Goal: Information Seeking & Learning: Learn about a topic

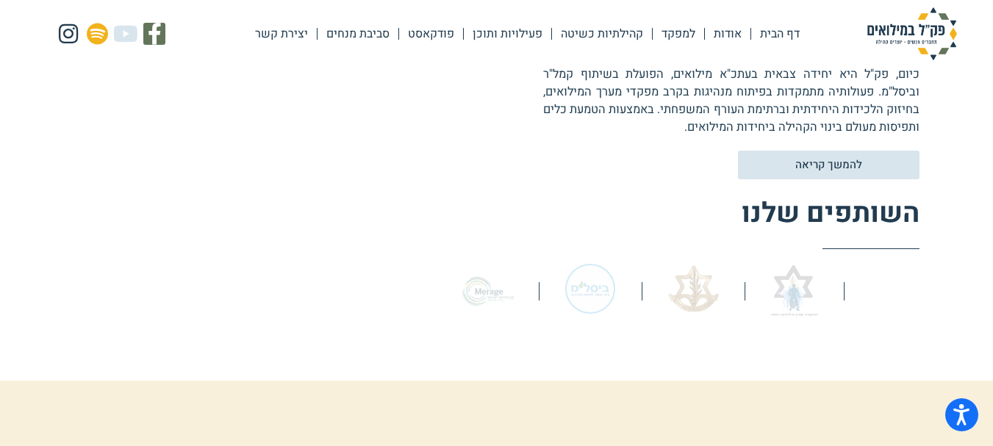
scroll to position [588, 0]
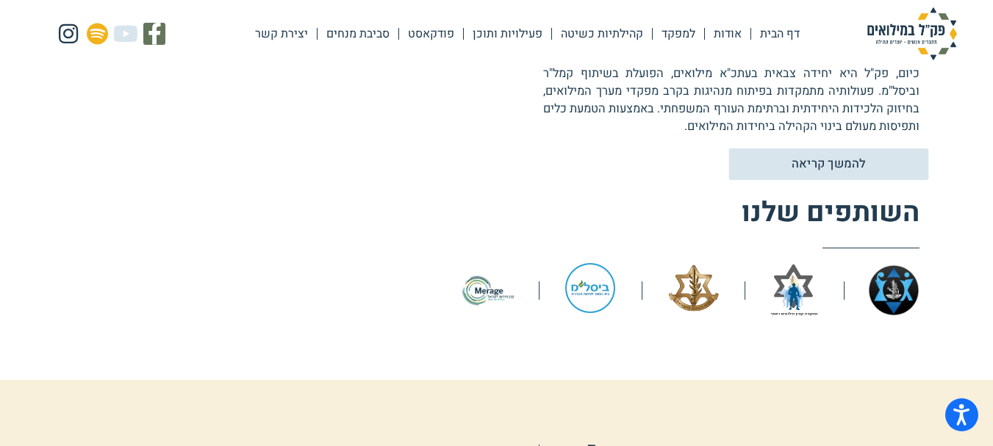
click at [810, 167] on span "להמשך קריאה" at bounding box center [827, 164] width 73 height 12
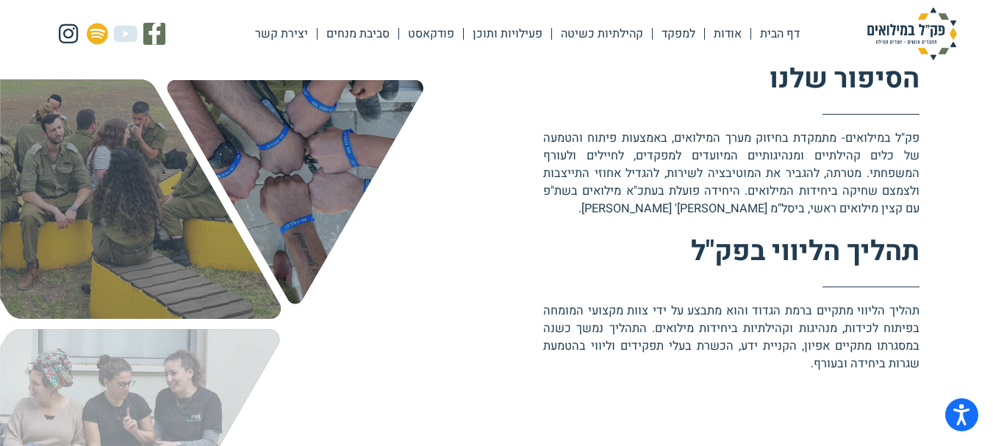
scroll to position [588, 0]
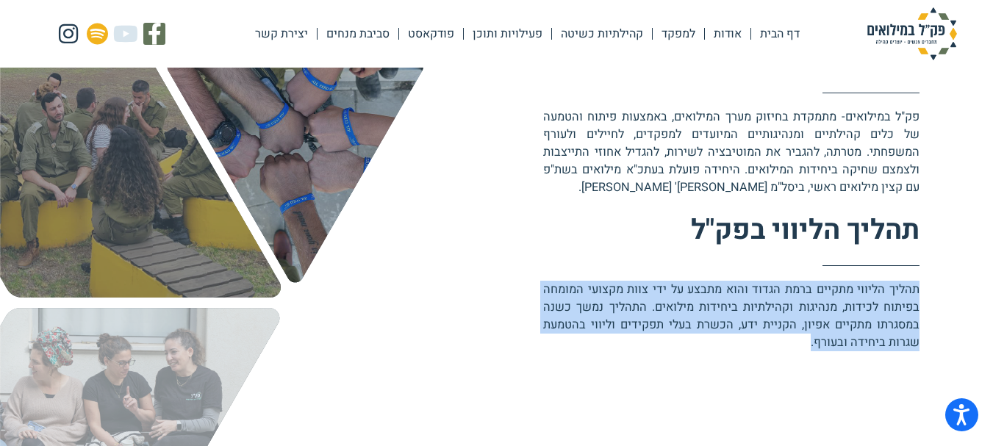
drag, startPoint x: 811, startPoint y: 343, endPoint x: 926, endPoint y: 294, distance: 125.4
click at [926, 294] on div "הסיפור שלנו פק"ל במילואים- מתמקדת בחיזוק מערך המילואים, באמצעות פיתוח והטמעה של…" at bounding box center [496, 300] width 993 height 671
click at [859, 293] on p "תהליך הליווי מתקיים ברמת הגדוד והוא מתבצע על ידי צוות מקצועי המומחה בפיתוח לכיד…" at bounding box center [731, 316] width 376 height 71
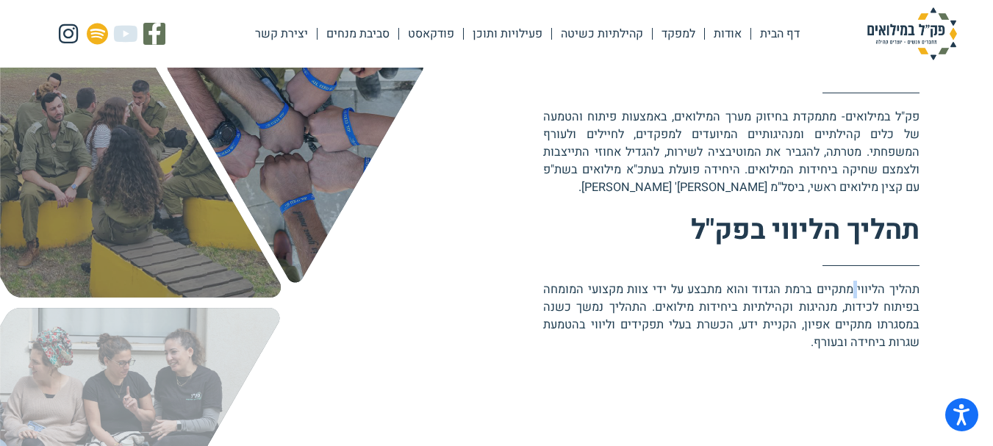
click at [859, 293] on p "תהליך הליווי מתקיים ברמת הגדוד והוא מתבצע על ידי צוות מקצועי המומחה בפיתוח לכיד…" at bounding box center [731, 316] width 376 height 71
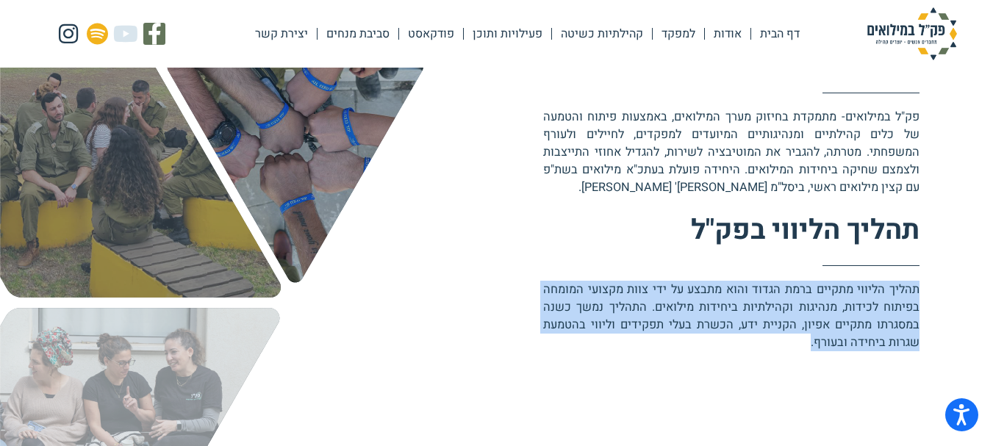
click at [859, 293] on p "תהליך הליווי מתקיים ברמת הגדוד והוא מתבצע על ידי צוות מקצועי המומחה בפיתוח לכיד…" at bounding box center [731, 316] width 376 height 71
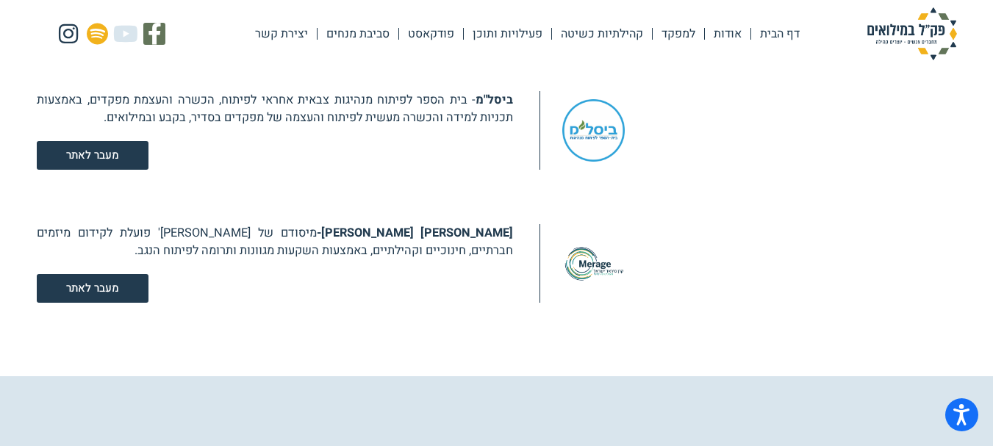
scroll to position [1984, 0]
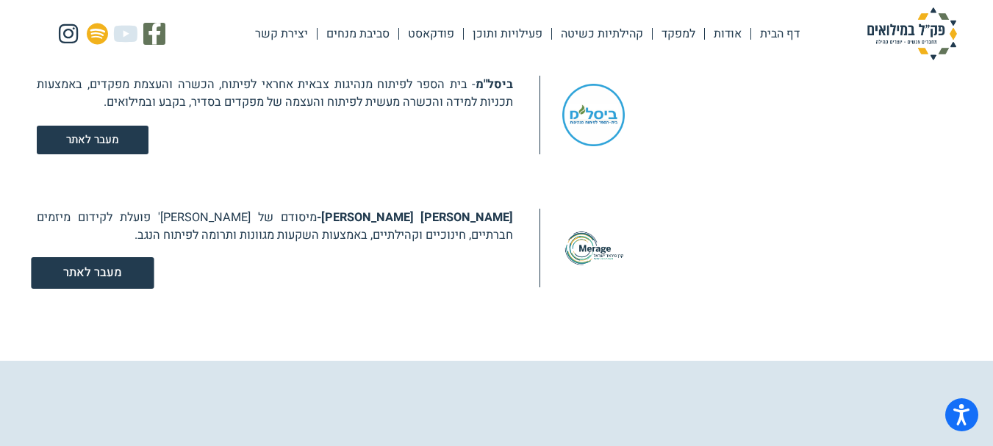
click at [113, 273] on span "מעבר לאתר" at bounding box center [93, 273] width 58 height 12
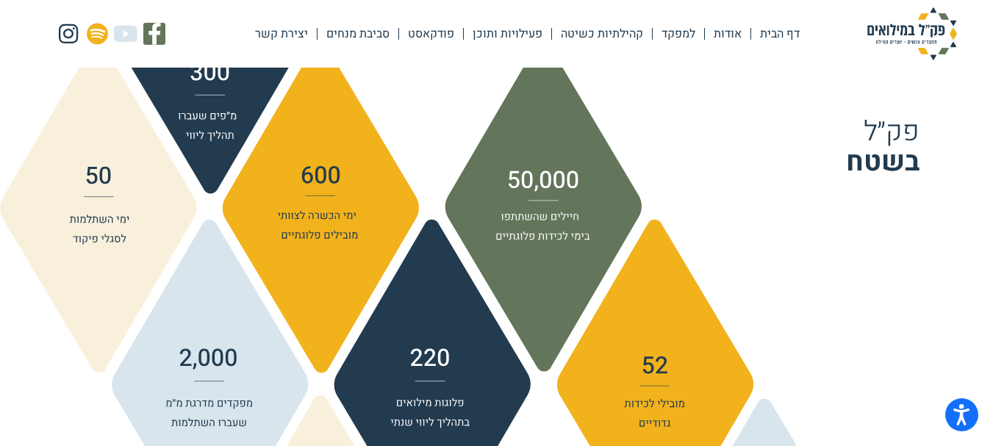
scroll to position [1616, 0]
